Goal: Task Accomplishment & Management: Manage account settings

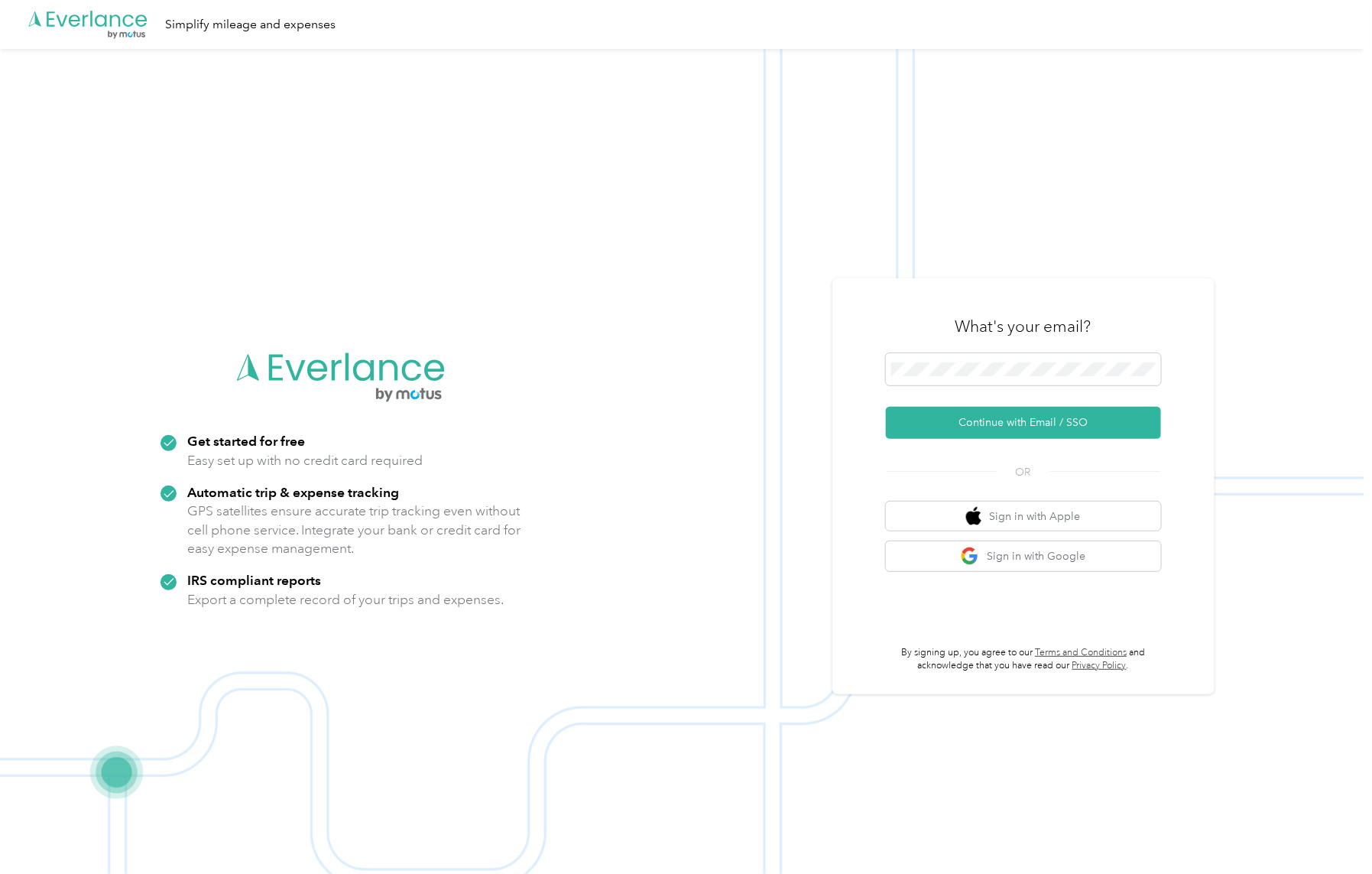
click at [917, 428] on button "Continue with Email / SSO" at bounding box center [1023, 423] width 275 height 32
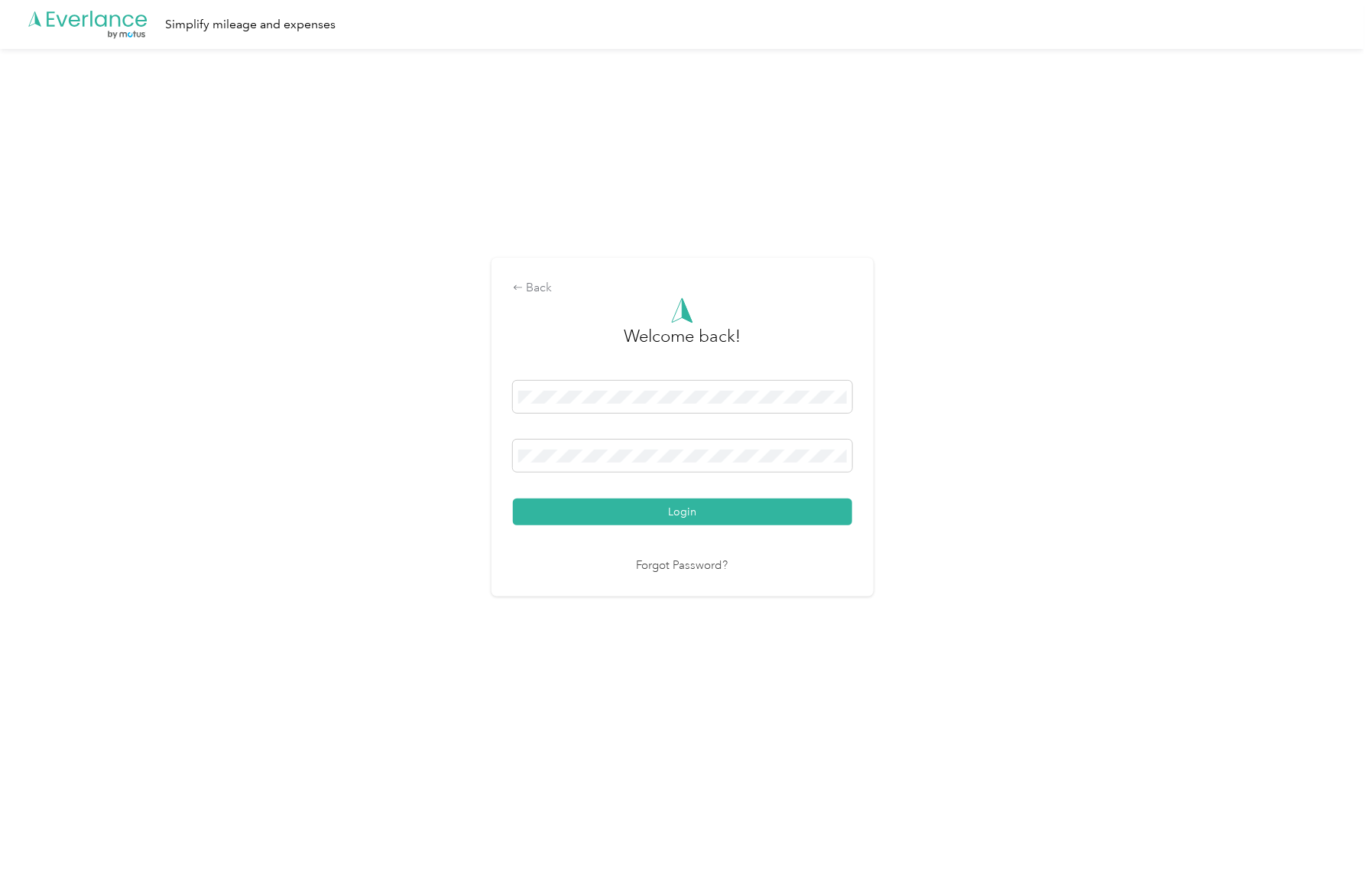
click at [660, 518] on button "Login" at bounding box center [682, 511] width 339 height 27
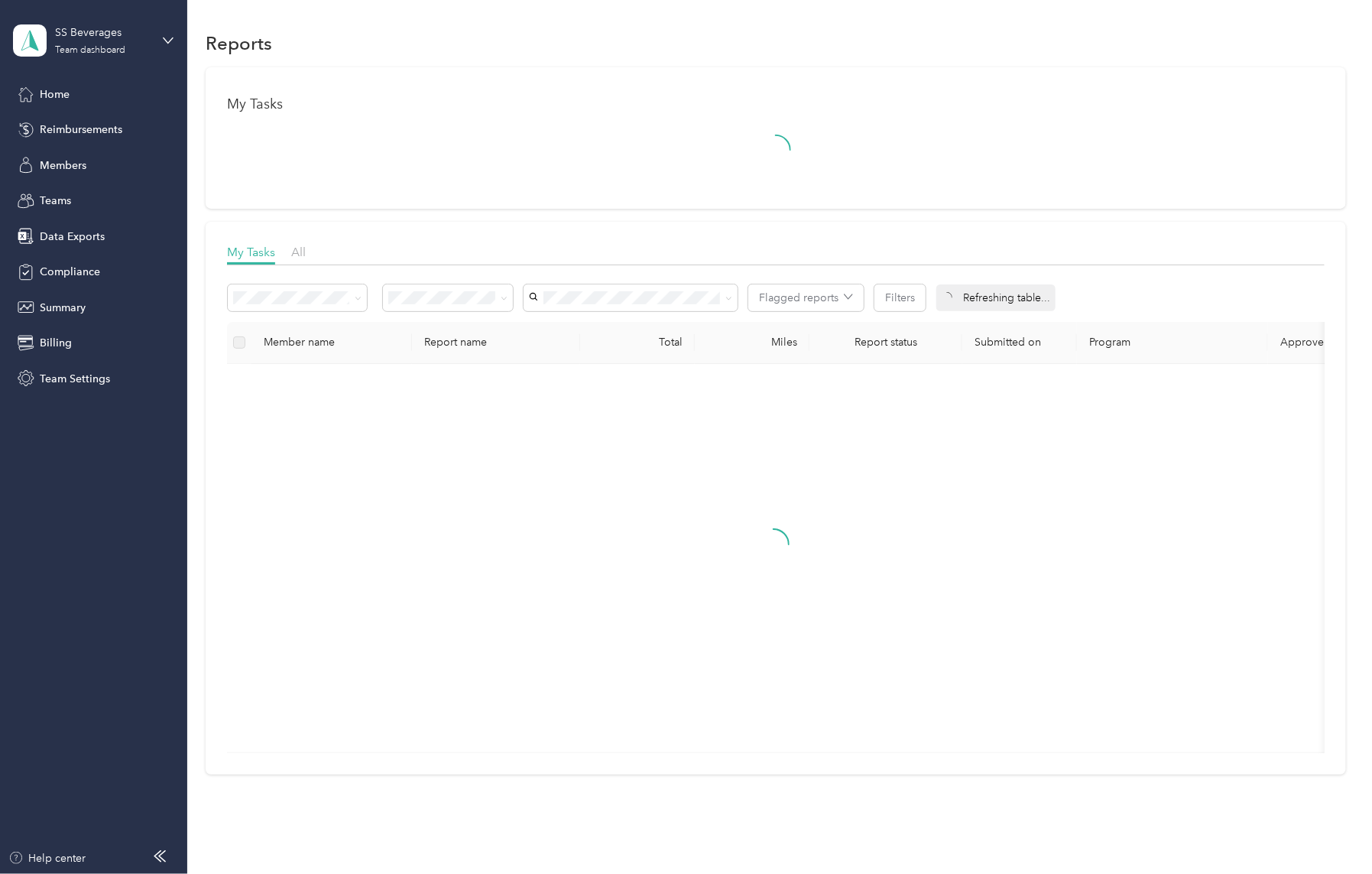
click at [106, 203] on div "Teams" at bounding box center [92, 201] width 160 height 28
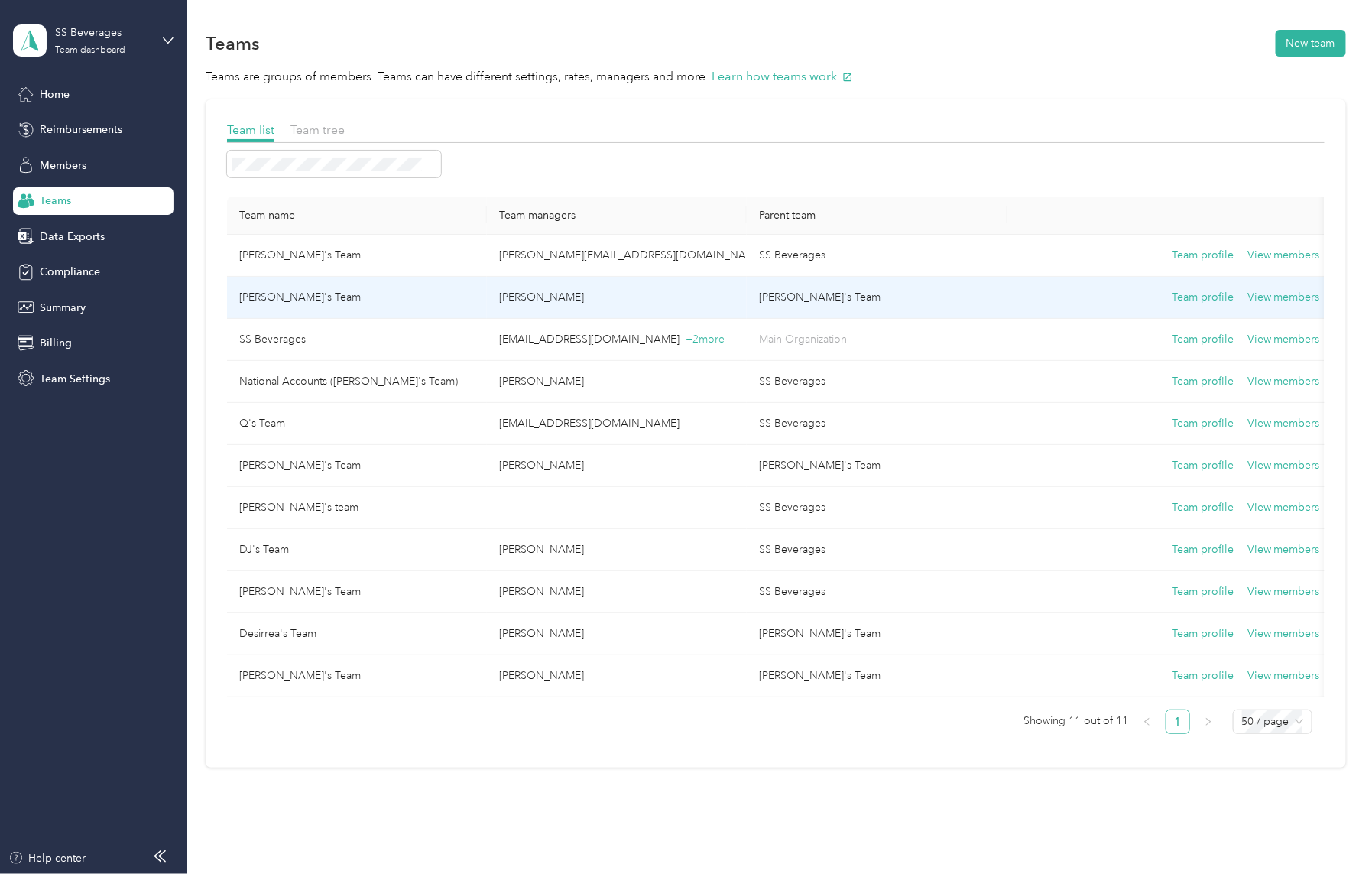
click at [1198, 299] on button "Team profile" at bounding box center [1203, 297] width 62 height 17
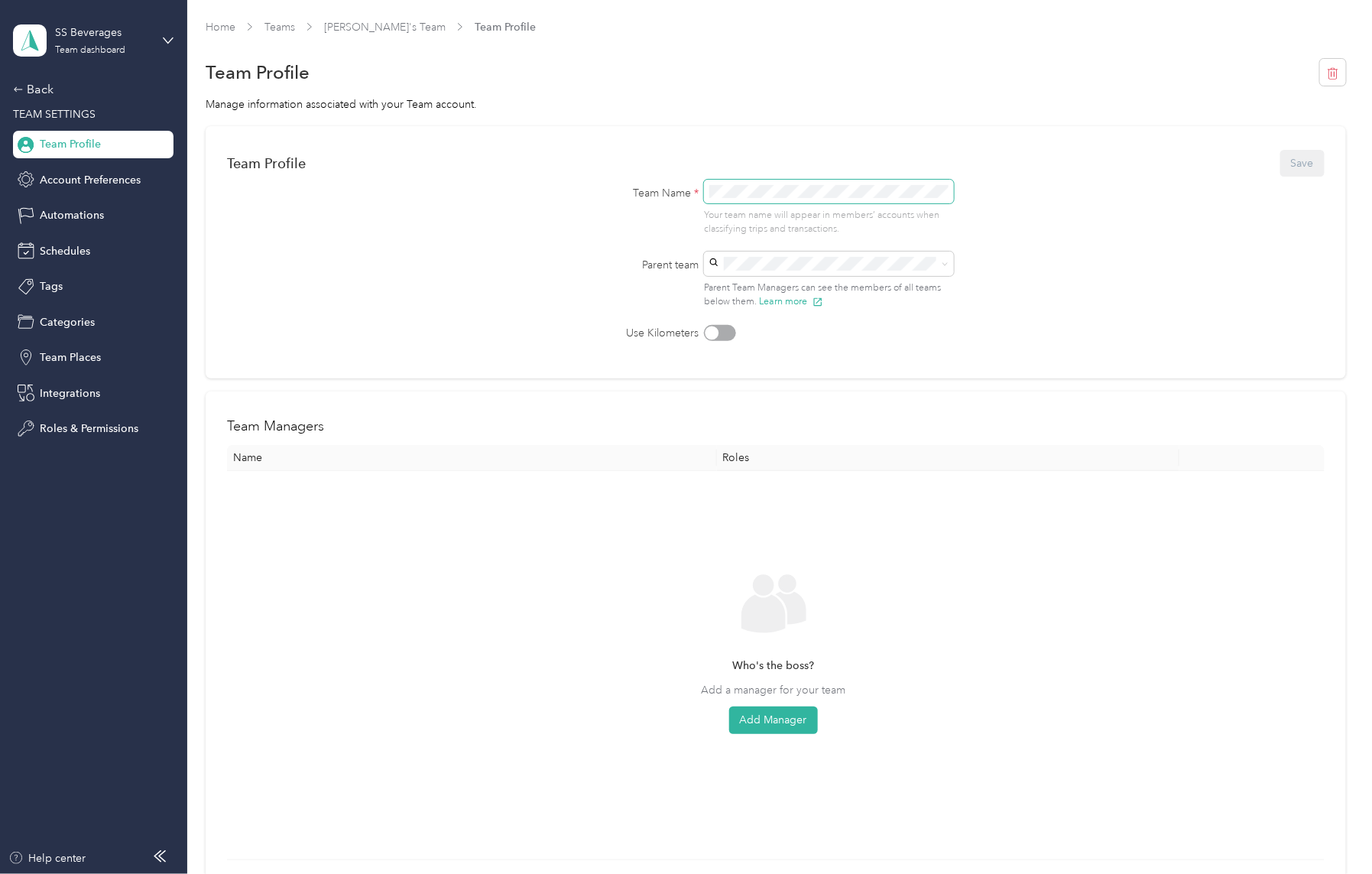
click at [666, 190] on div "Team Name * Your team name will appear in members’ accounts when classifying tr…" at bounding box center [775, 208] width 428 height 57
click at [1289, 172] on button "Save" at bounding box center [1302, 163] width 45 height 27
click at [774, 714] on button "Add Manager" at bounding box center [772, 720] width 88 height 28
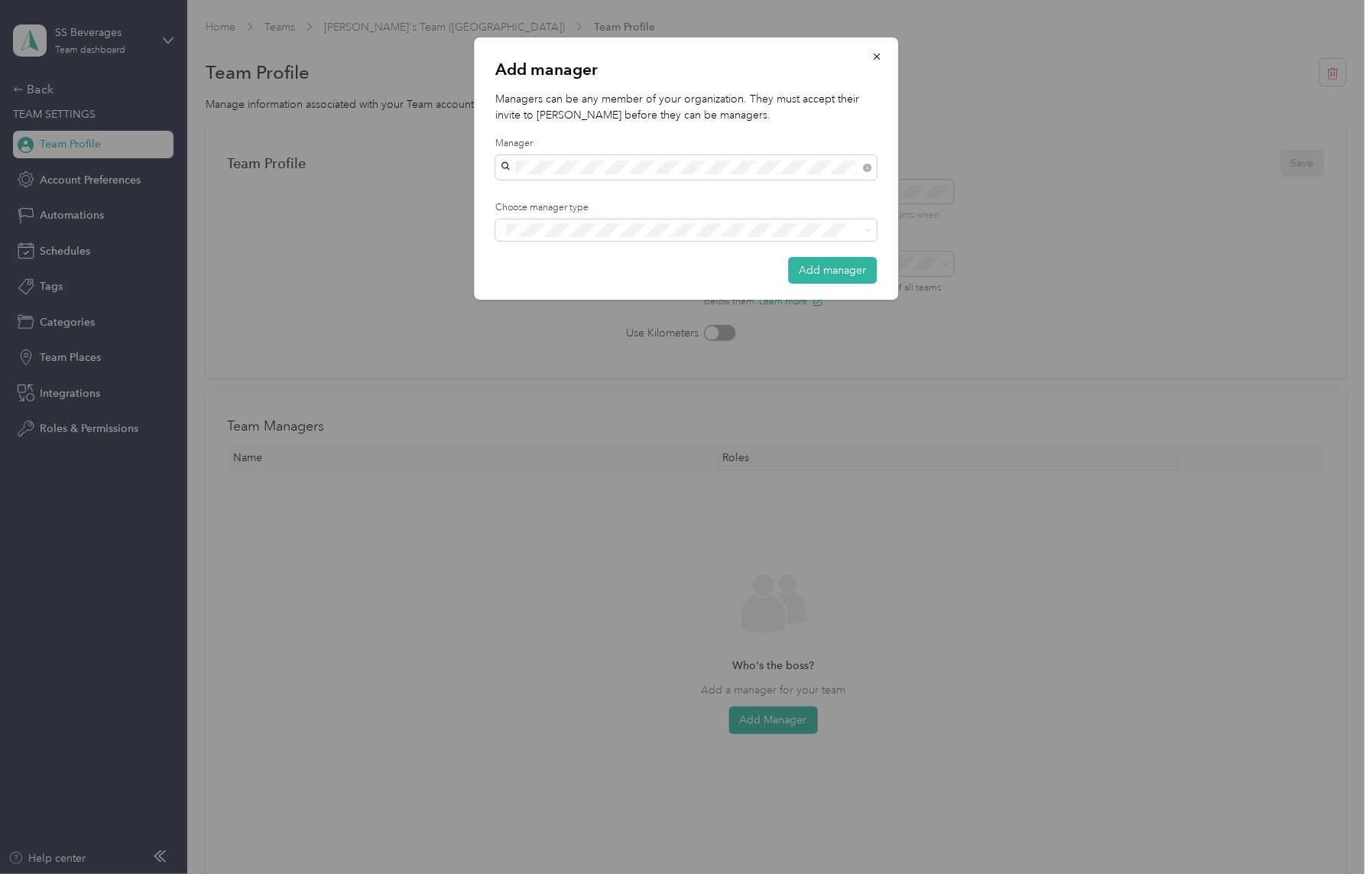
click at [649, 189] on div "[PERSON_NAME]" at bounding box center [686, 194] width 360 height 16
click at [666, 282] on div "Manager" at bounding box center [686, 286] width 360 height 19
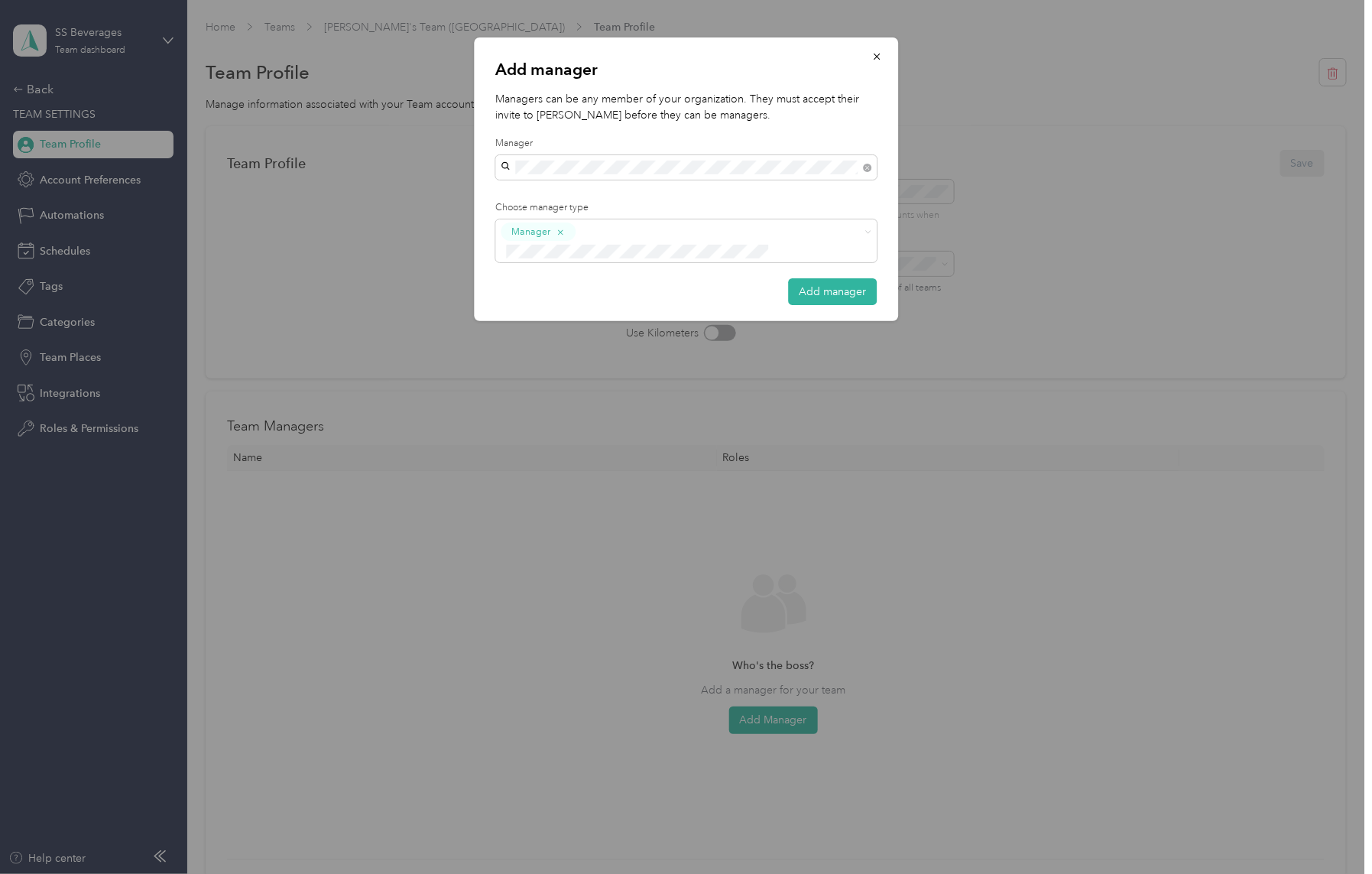
click at [799, 278] on button "Add manager" at bounding box center [831, 291] width 88 height 27
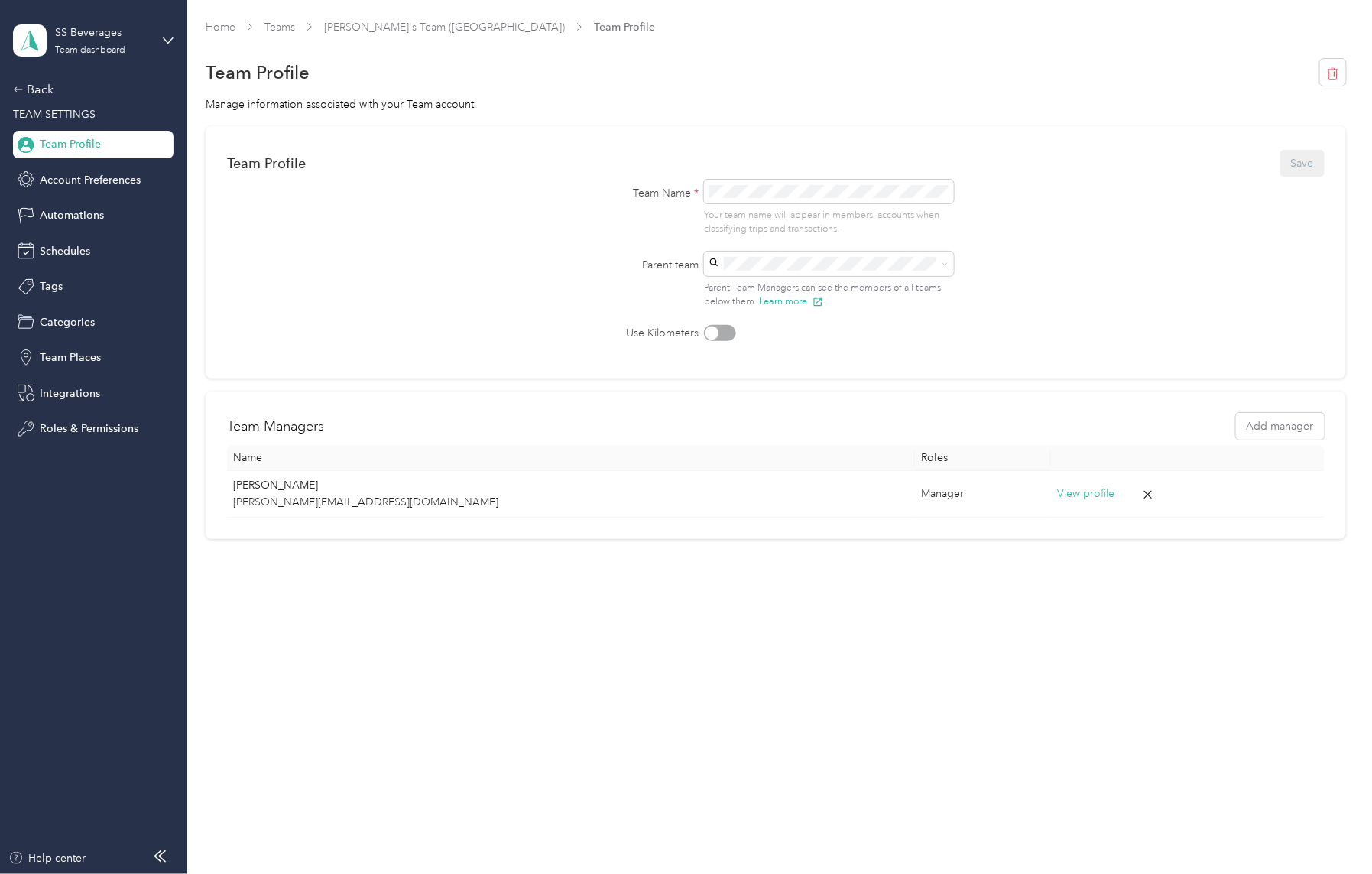
click at [386, 32] on link "[PERSON_NAME]'s Team ([GEOGRAPHIC_DATA])" at bounding box center [444, 27] width 241 height 13
click at [404, 22] on link "[PERSON_NAME]'s Team ([GEOGRAPHIC_DATA])" at bounding box center [444, 27] width 241 height 13
click at [390, 26] on link "[PERSON_NAME]'s Team ([GEOGRAPHIC_DATA])" at bounding box center [444, 27] width 241 height 13
click at [300, 28] on div "Home Teams [PERSON_NAME]'s Team ([GEOGRAPHIC_DATA]) Team Profile" at bounding box center [775, 27] width 1139 height 16
click at [288, 28] on link "Teams" at bounding box center [279, 27] width 31 height 13
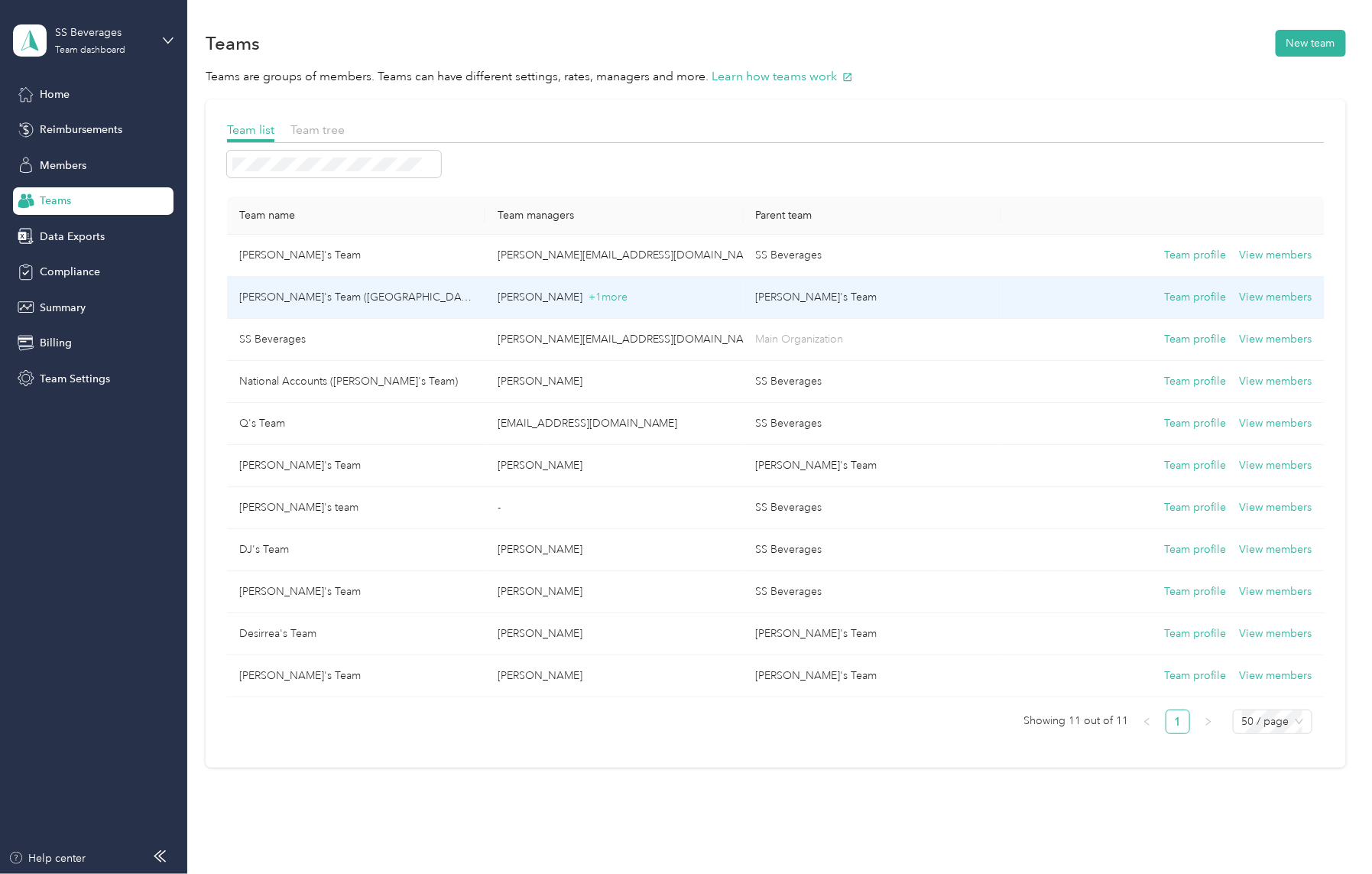
click at [1287, 302] on button "View members" at bounding box center [1276, 297] width 73 height 17
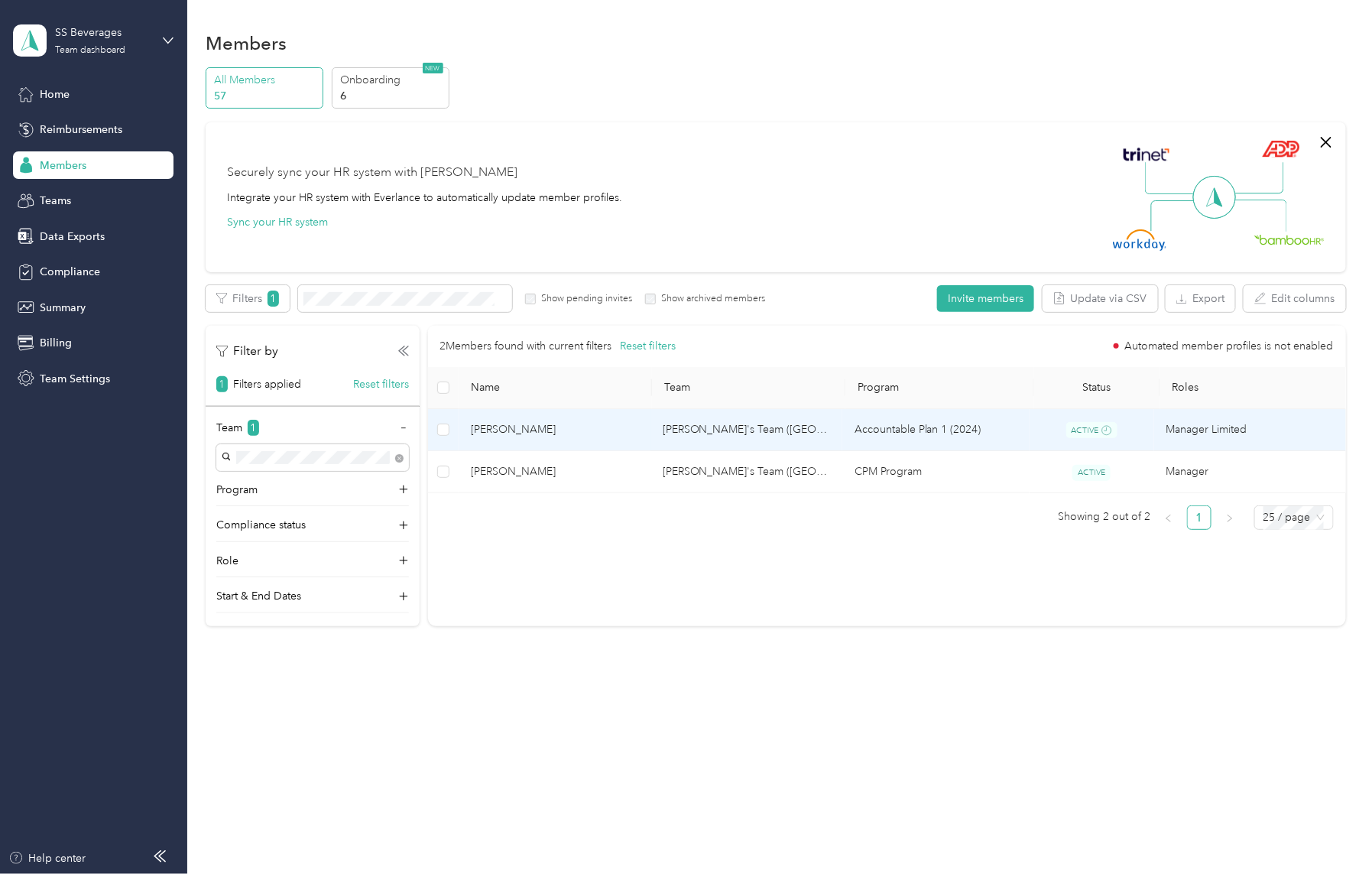
click at [435, 427] on td at bounding box center [442, 430] width 31 height 43
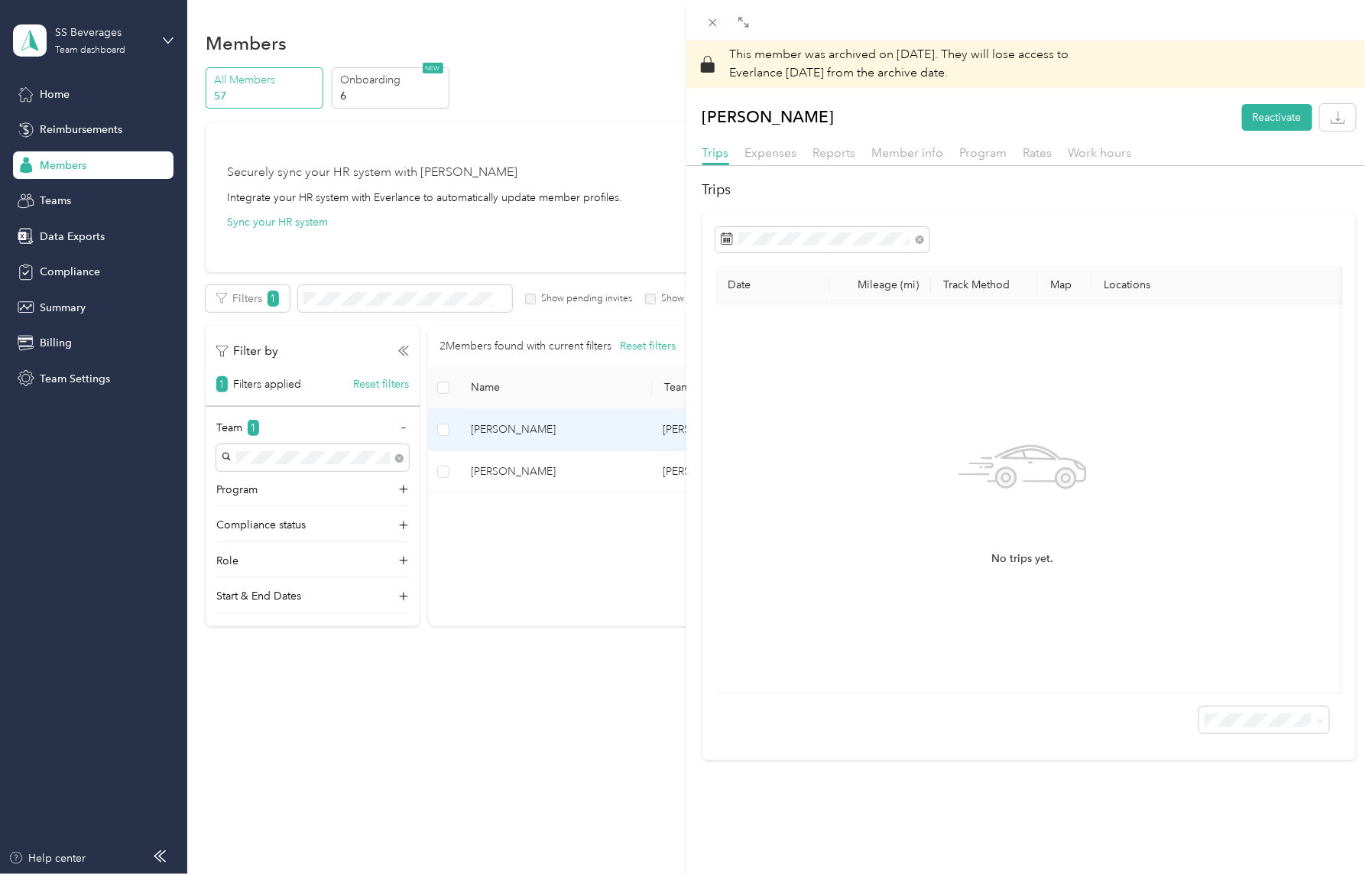
click at [885, 157] on span "Member info" at bounding box center [908, 152] width 72 height 15
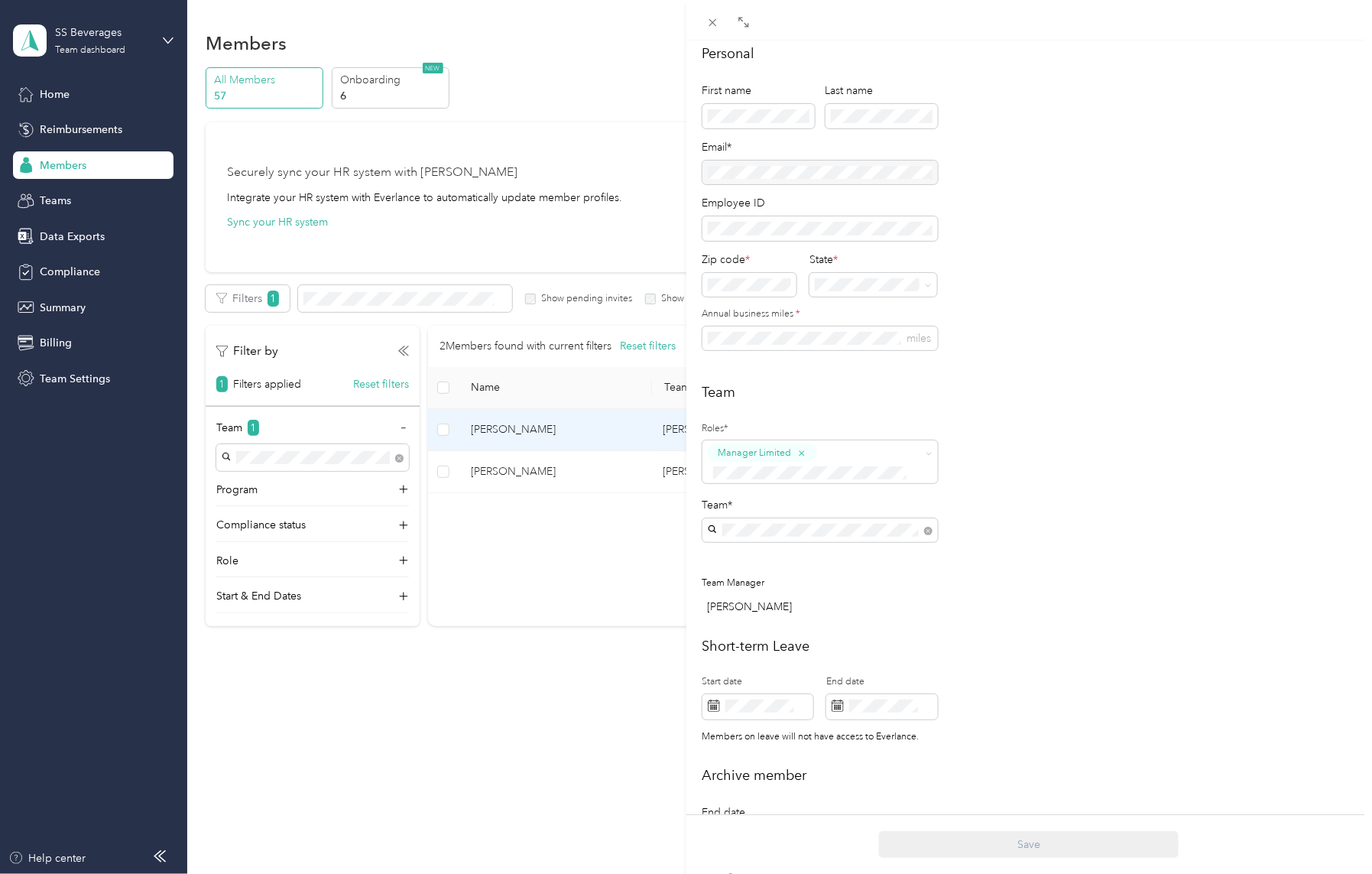
scroll to position [170, 0]
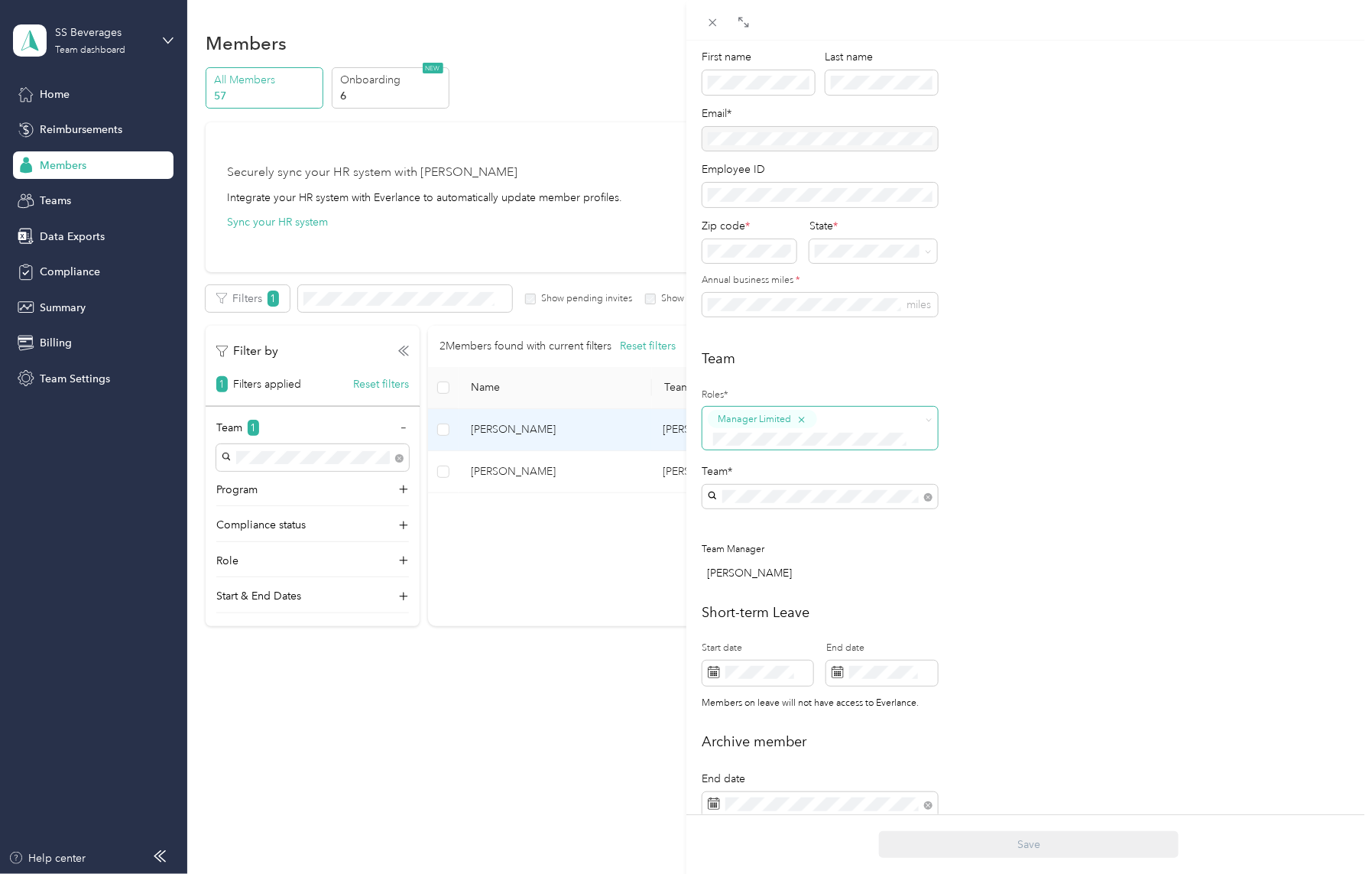
click at [799, 422] on icon "button" at bounding box center [801, 420] width 10 height 10
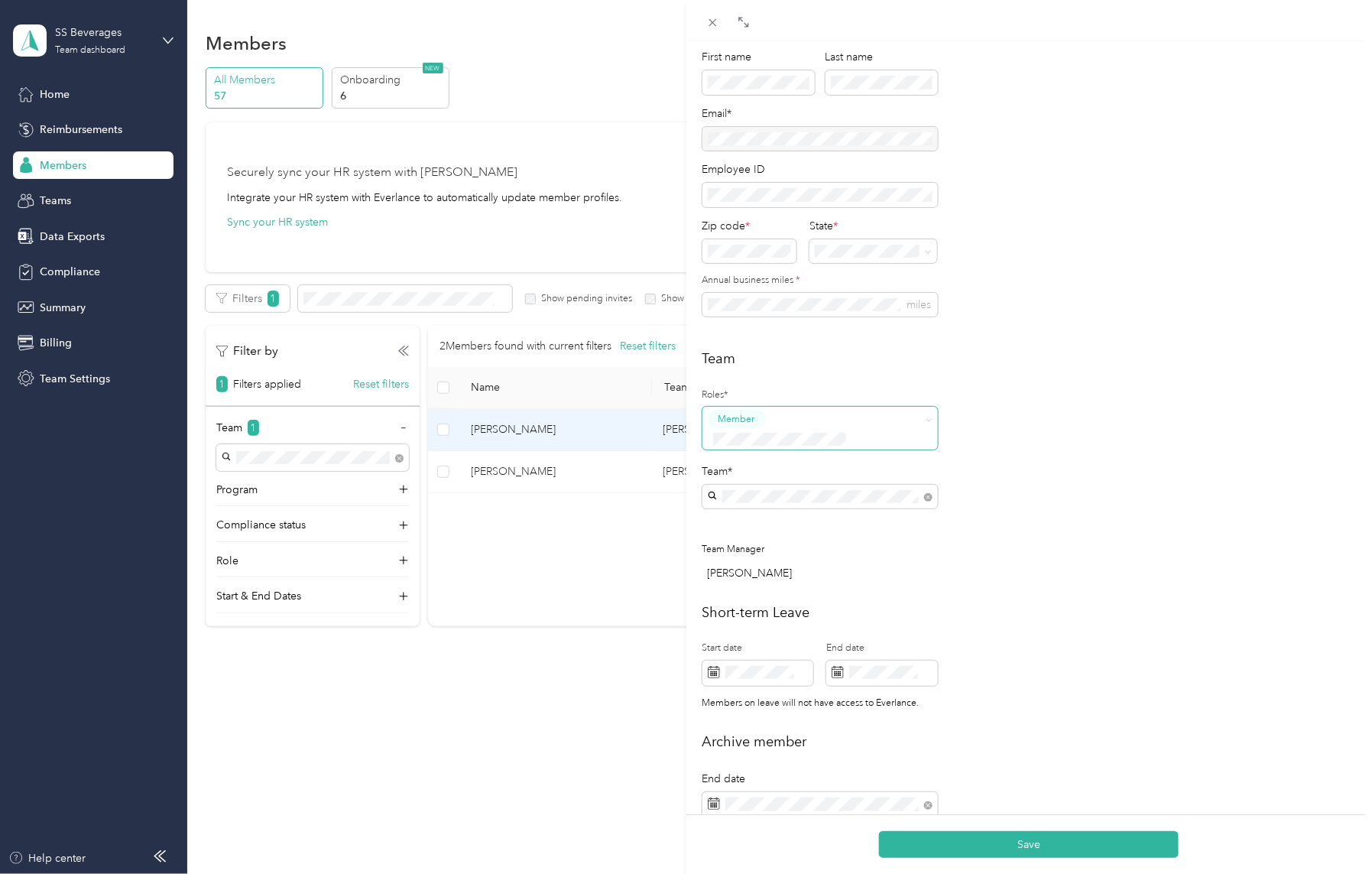
click at [1018, 840] on button "Save" at bounding box center [1028, 844] width 299 height 27
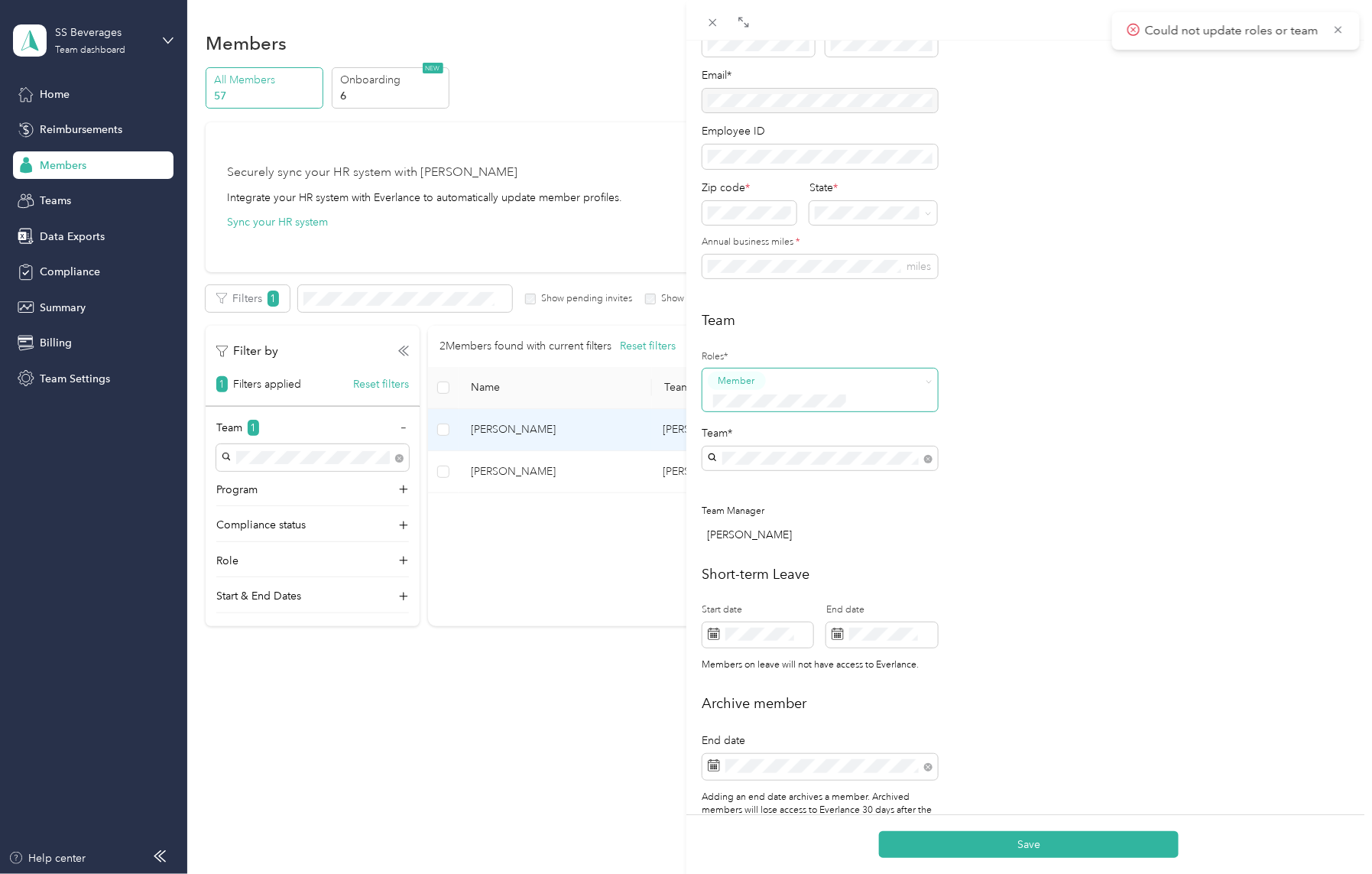
scroll to position [251, 0]
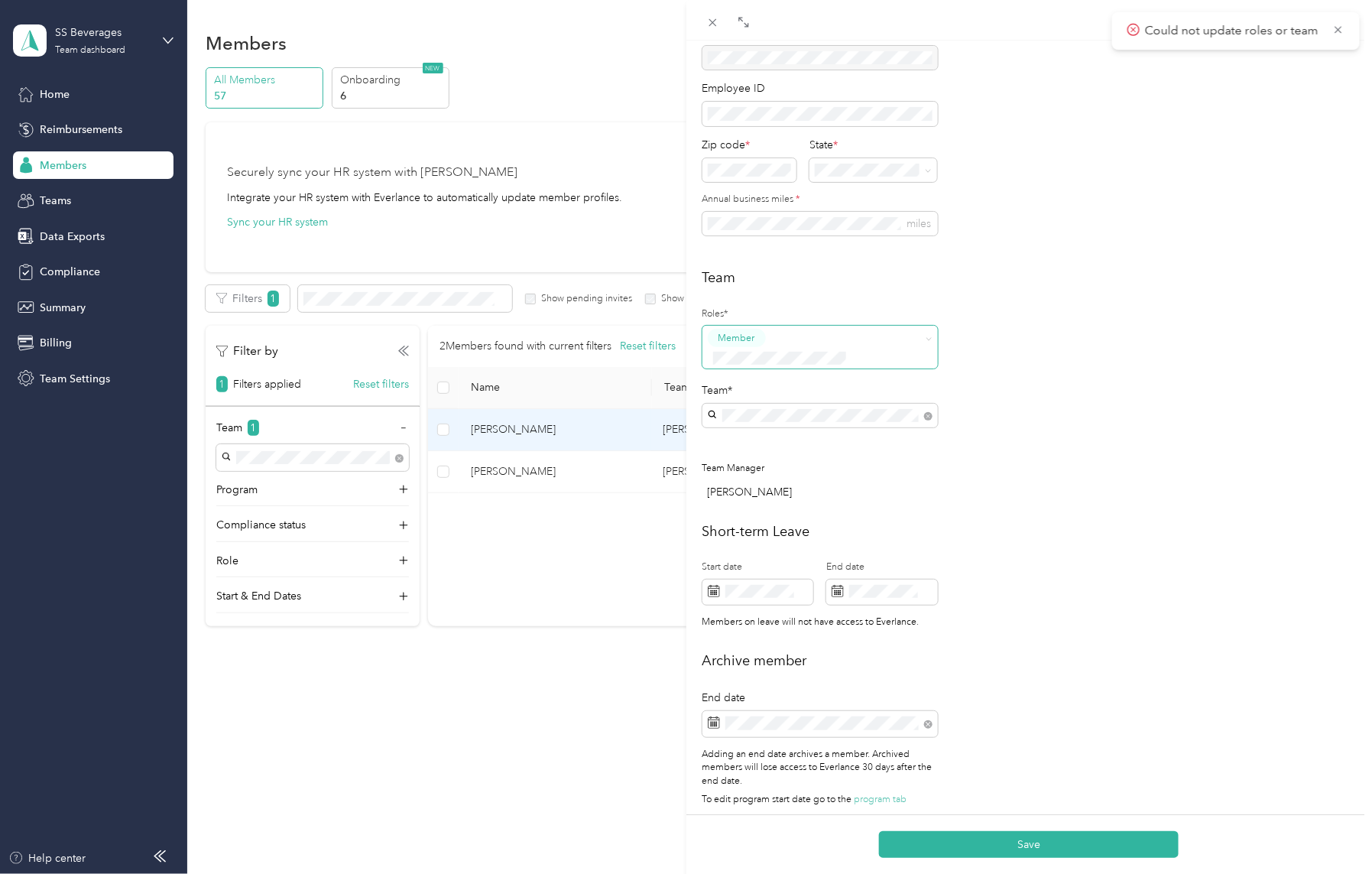
click at [1335, 32] on icon at bounding box center [1337, 29] width 7 height 7
